Goal: Task Accomplishment & Management: Complete application form

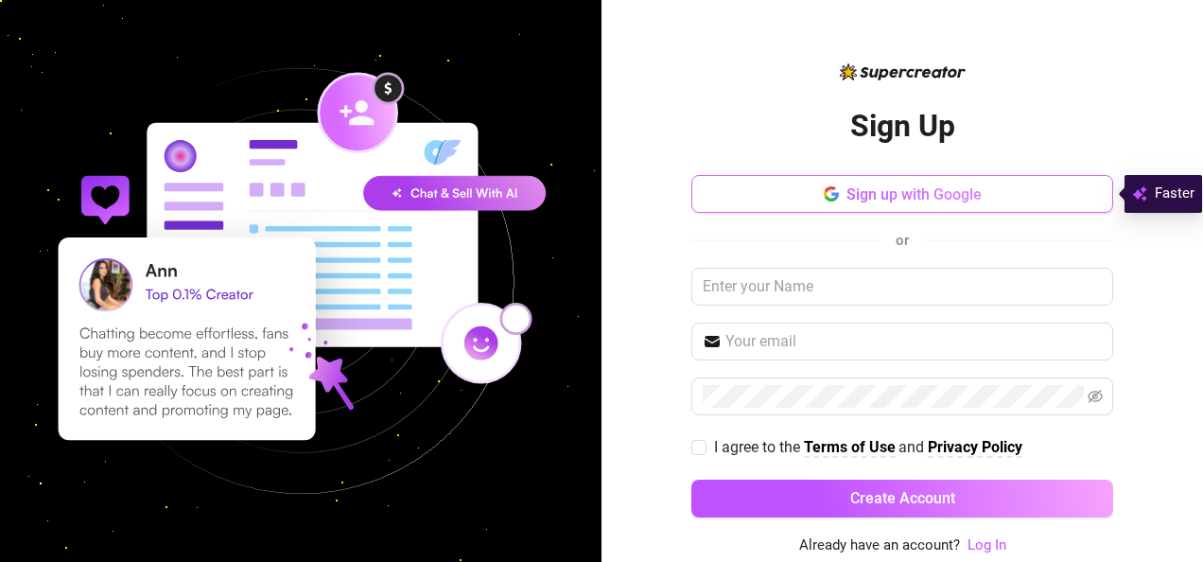
click at [908, 195] on span "Sign up with Google" at bounding box center [913, 194] width 135 height 18
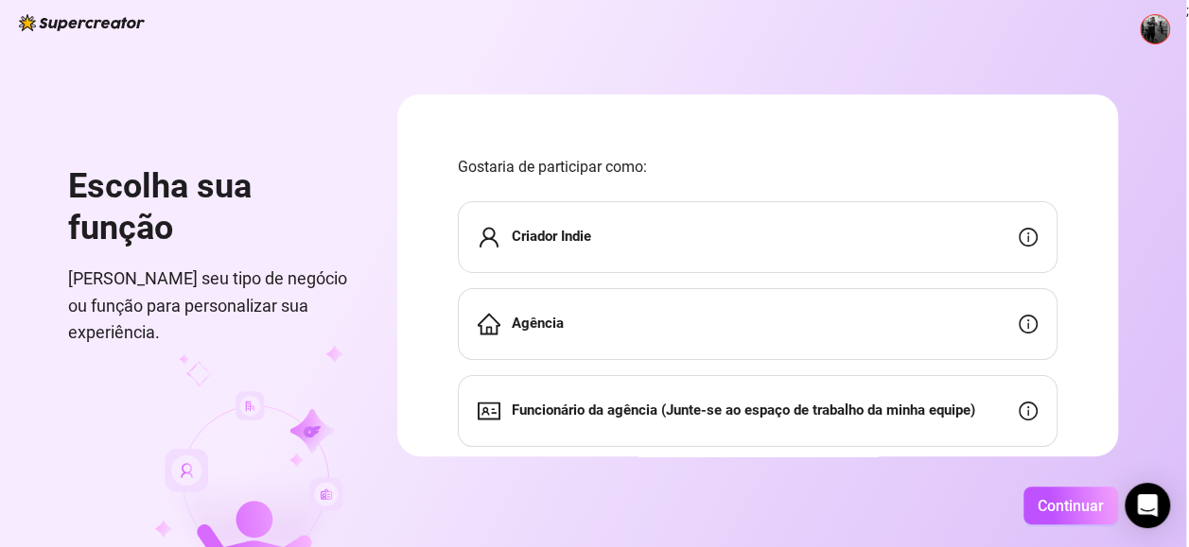
click at [670, 253] on div "Criador Indie" at bounding box center [757, 237] width 599 height 72
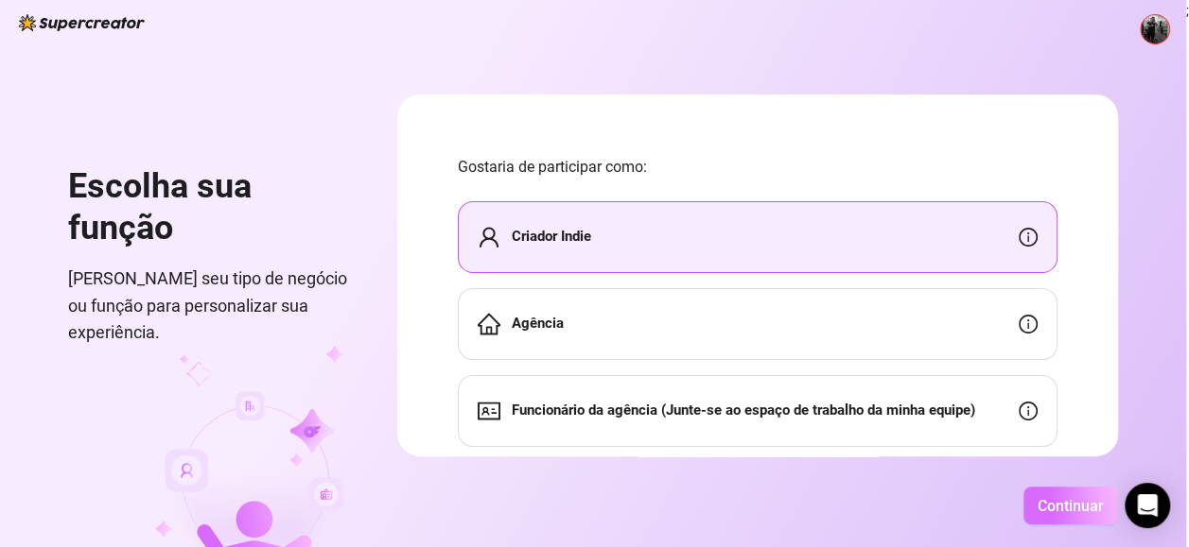
click at [1068, 510] on span "Continuar" at bounding box center [1070, 506] width 66 height 18
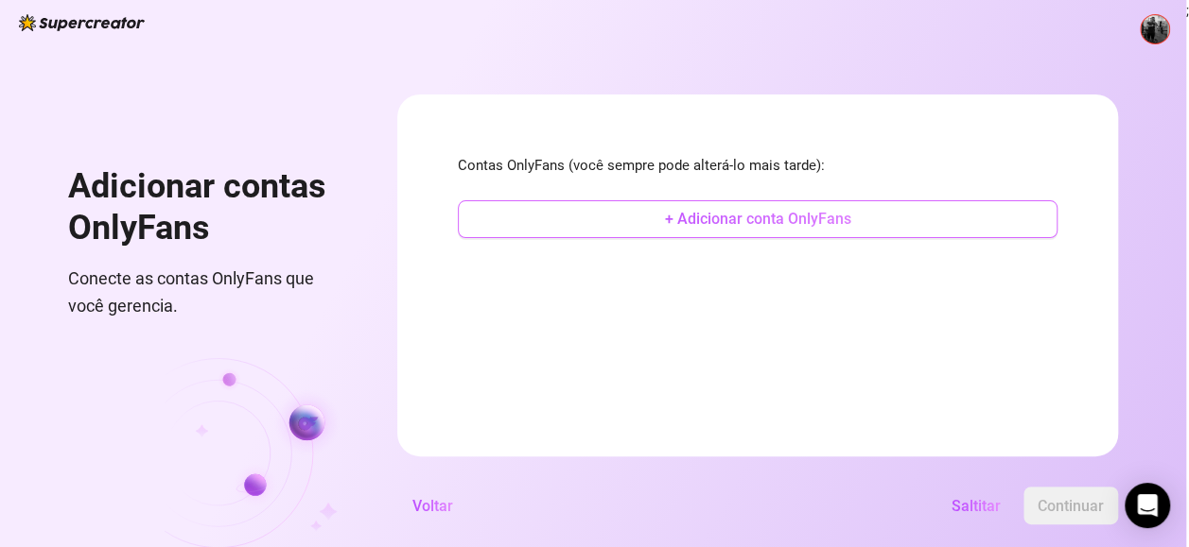
click at [734, 227] on span "+ Adicionar conta OnlyFans" at bounding box center [758, 219] width 186 height 18
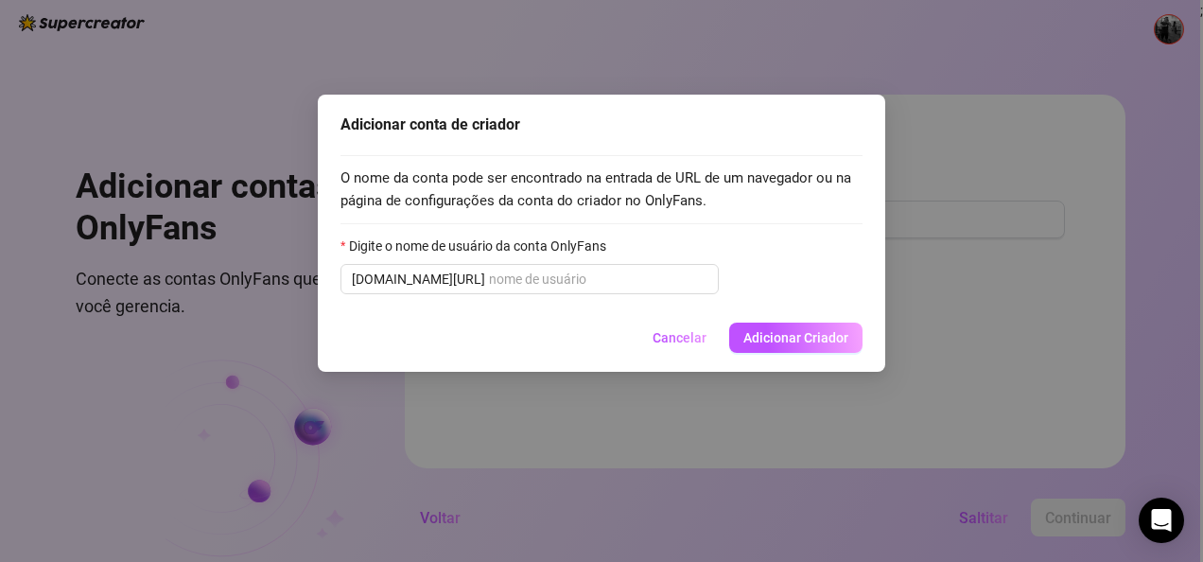
click at [434, 469] on div "Adicionar conta de criador O nome da conta pode ser encontrado na entrada de UR…" at bounding box center [601, 281] width 1203 height 562
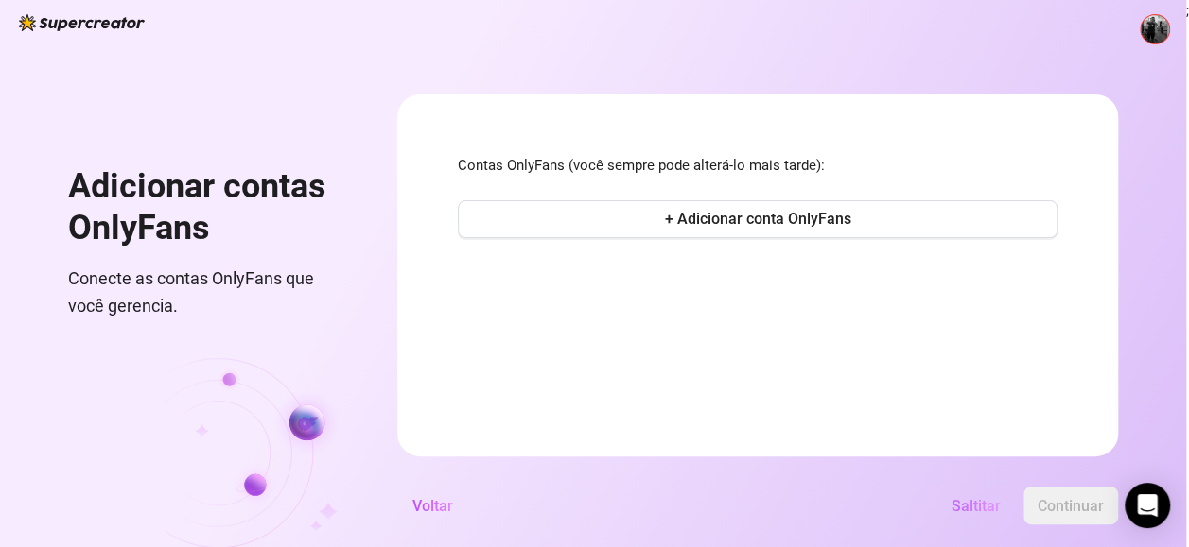
click at [976, 511] on span "Saltitar" at bounding box center [975, 506] width 49 height 18
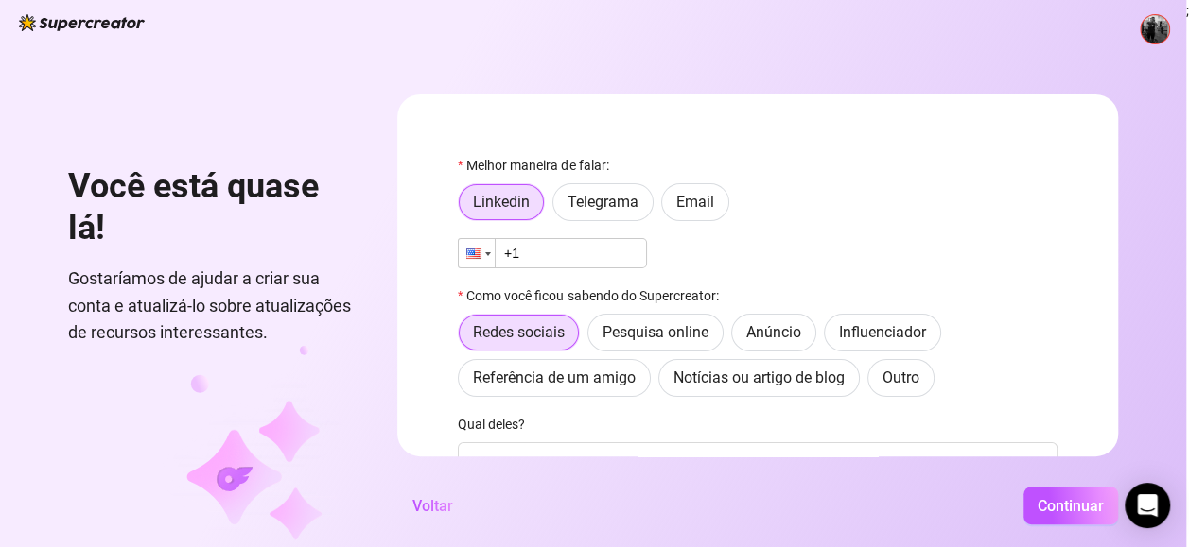
click at [469, 244] on div at bounding box center [477, 253] width 36 height 28
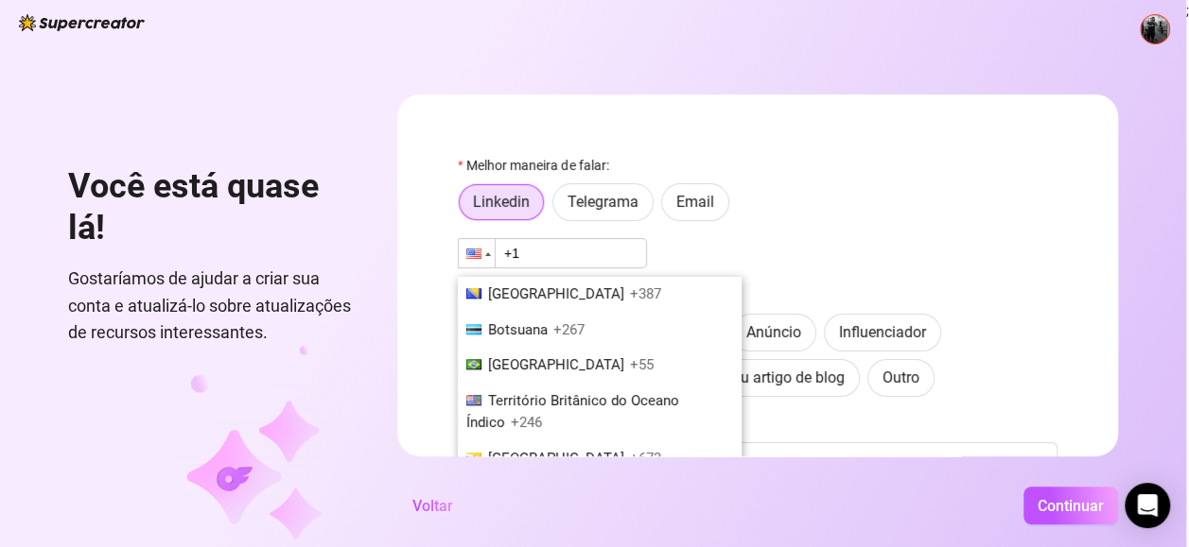
scroll to position [933, 0]
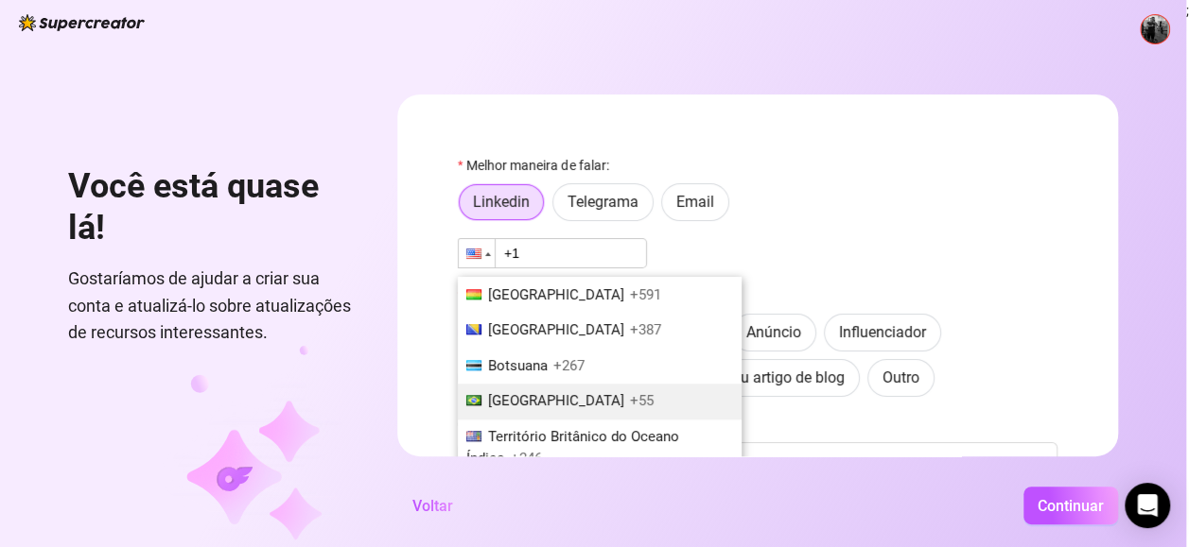
click at [524, 410] on li "[GEOGRAPHIC_DATA] +55" at bounding box center [600, 402] width 284 height 36
type input "+55"
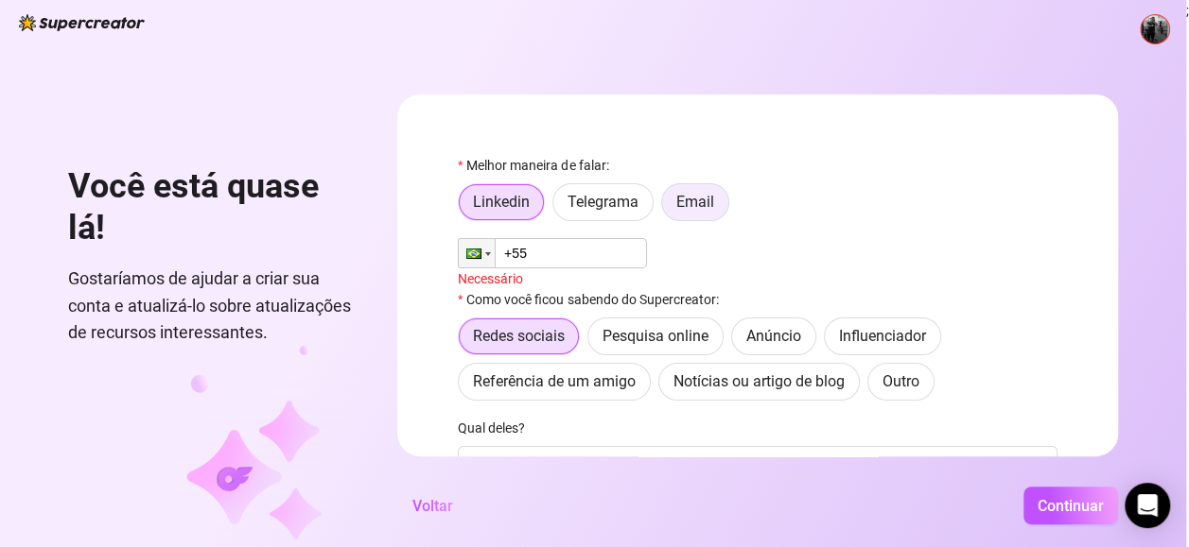
click at [678, 216] on label "Email" at bounding box center [695, 202] width 68 height 38
click at [667, 207] on input "Email" at bounding box center [667, 207] width 0 height 0
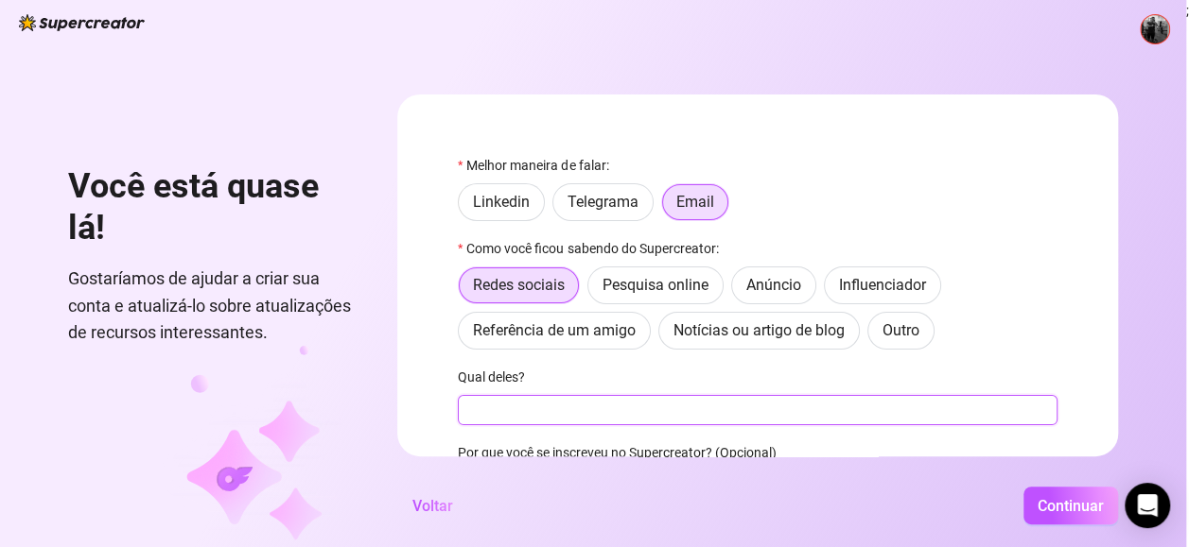
click at [674, 412] on input "Qual deles?" at bounding box center [757, 410] width 599 height 30
type input "[EMAIL_ADDRESS][DOMAIN_NAME]"
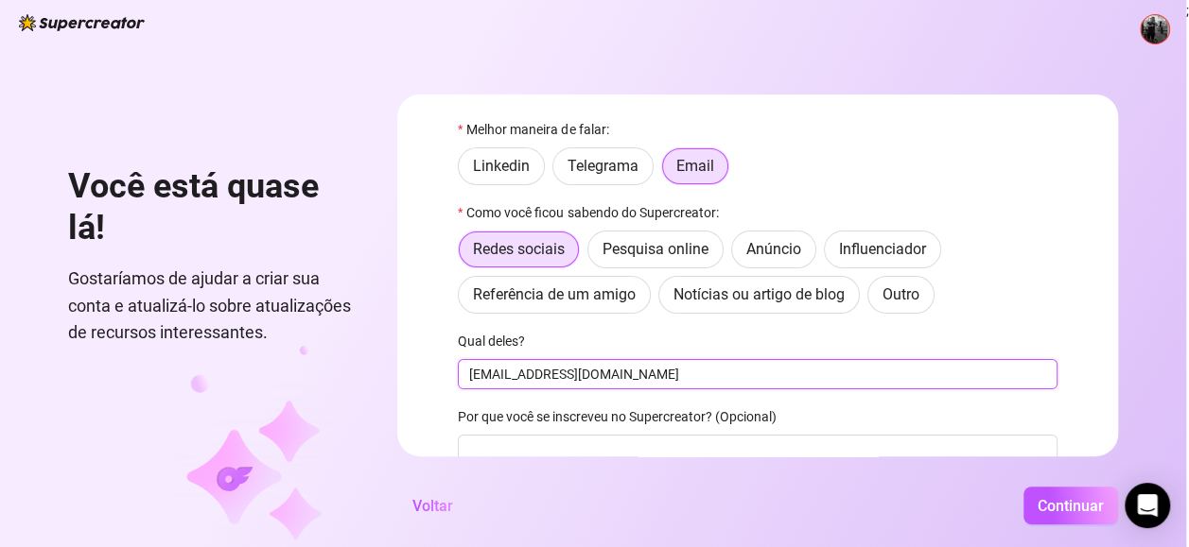
scroll to position [36, 0]
drag, startPoint x: 664, startPoint y: 376, endPoint x: 407, endPoint y: 367, distance: 257.4
click at [407, 367] on form "Melhor maneira de falar: Linkedin Telegrama Email Como você ficou sabendo do Su…" at bounding box center [757, 276] width 721 height 362
type input "instagram"
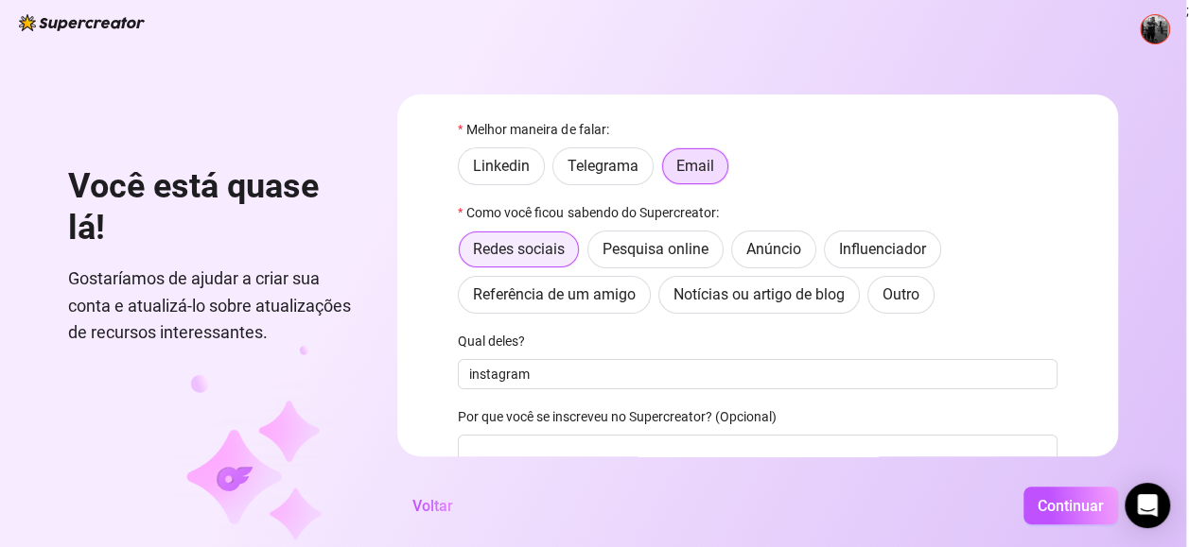
click at [513, 244] on span "Redes sociais" at bounding box center [519, 249] width 92 height 18
click at [464, 255] on input "Redes sociais" at bounding box center [464, 255] width 0 height 0
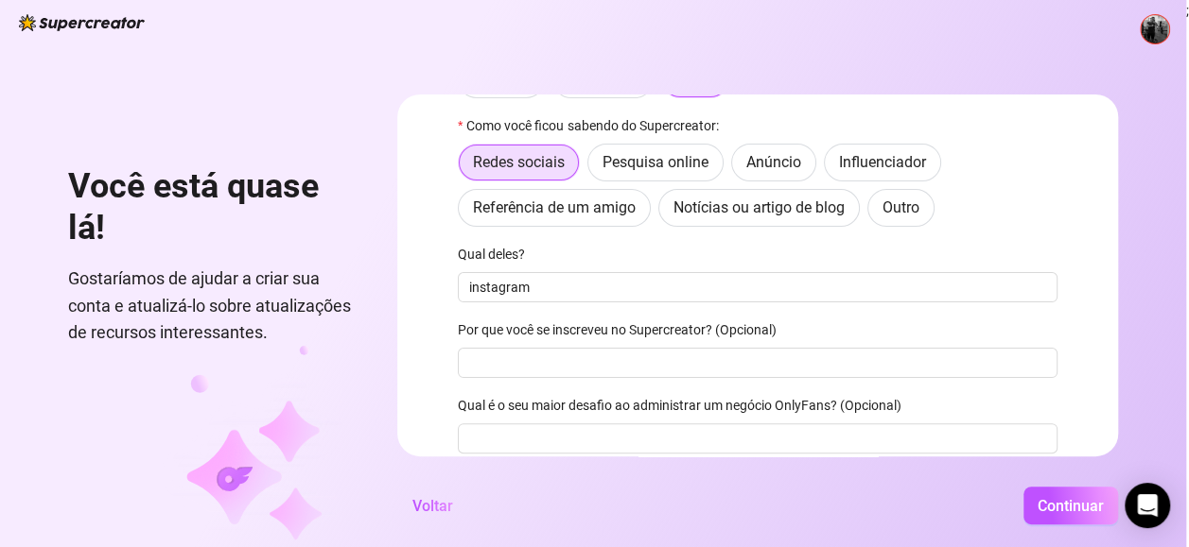
scroll to position [175, 0]
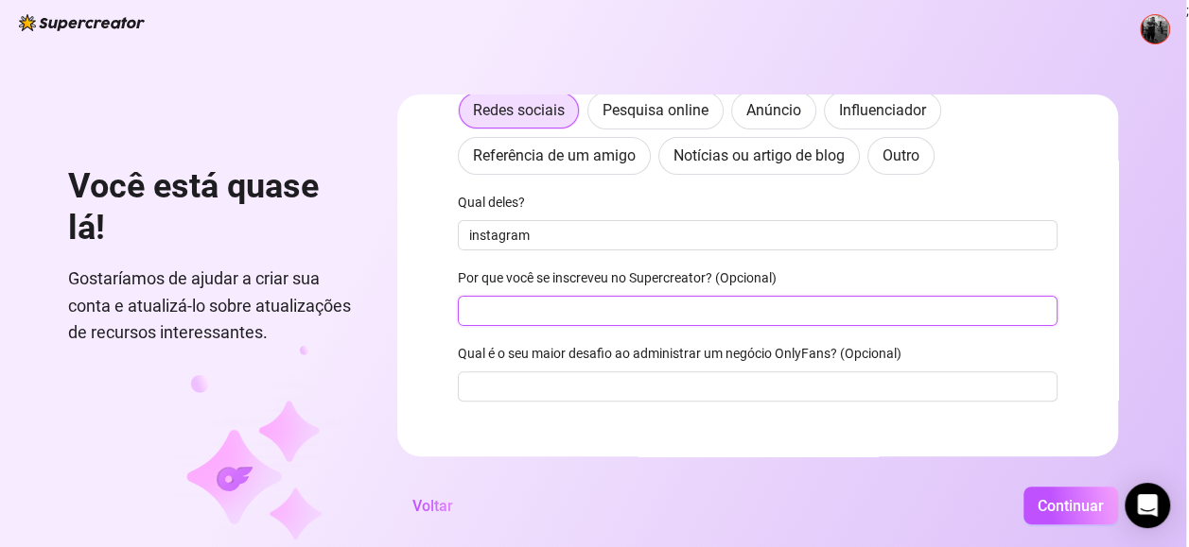
click at [652, 308] on input "Por que você se inscreveu no Supercreator? (Opcional)" at bounding box center [757, 311] width 599 height 30
type input "ins"
